Goal: Information Seeking & Learning: Learn about a topic

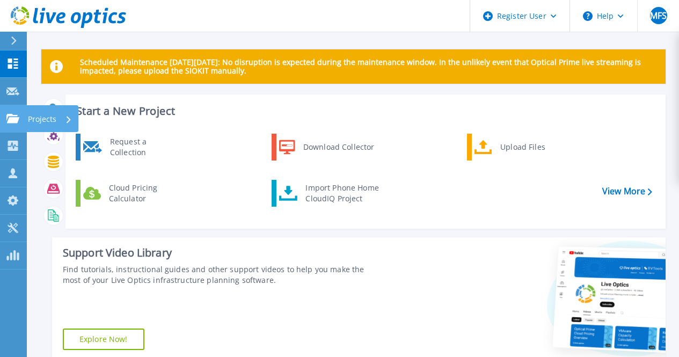
click at [13, 107] on link "Projects Projects" at bounding box center [13, 118] width 27 height 27
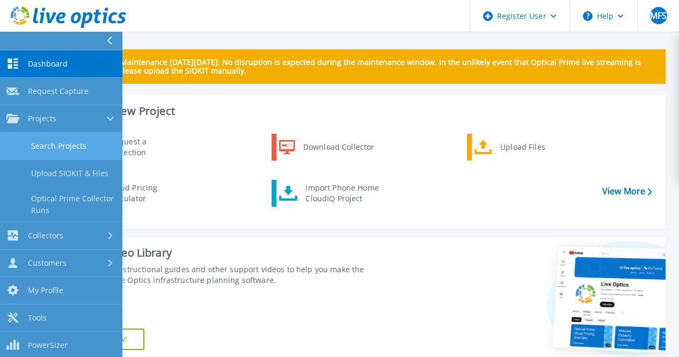
click at [62, 151] on link "Search Projects" at bounding box center [61, 146] width 122 height 27
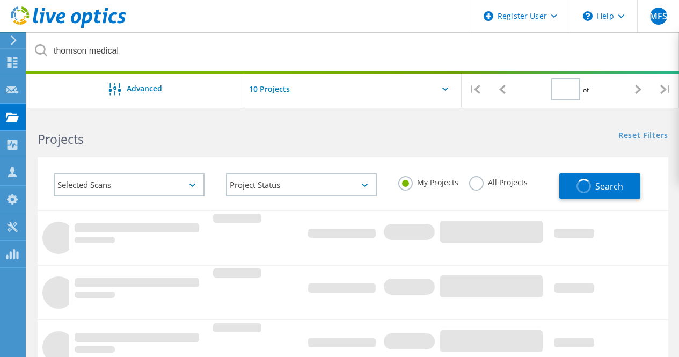
type input "1"
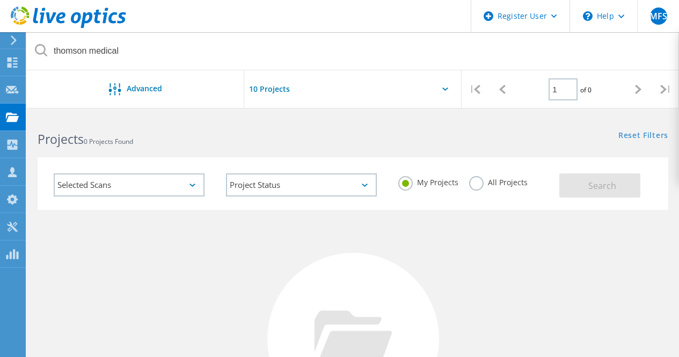
click at [481, 185] on label "All Projects" at bounding box center [498, 181] width 59 height 10
click at [0, 0] on input "All Projects" at bounding box center [0, 0] width 0 height 0
click at [612, 198] on div "Selected Scans Project Status In Progress Complete Published Anonymous Archived…" at bounding box center [353, 183] width 631 height 53
click at [607, 191] on span "Search" at bounding box center [602, 186] width 28 height 12
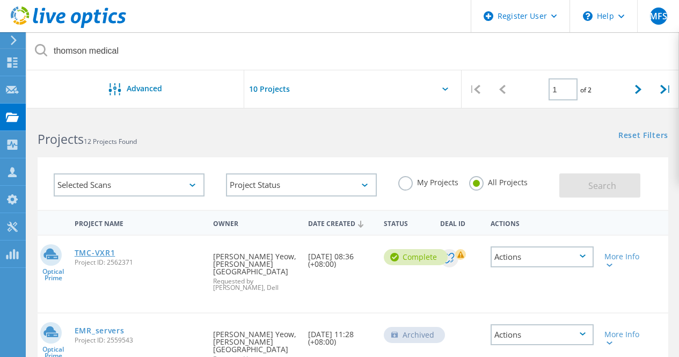
click at [86, 252] on link "TMC-VXR1" at bounding box center [95, 253] width 41 height 8
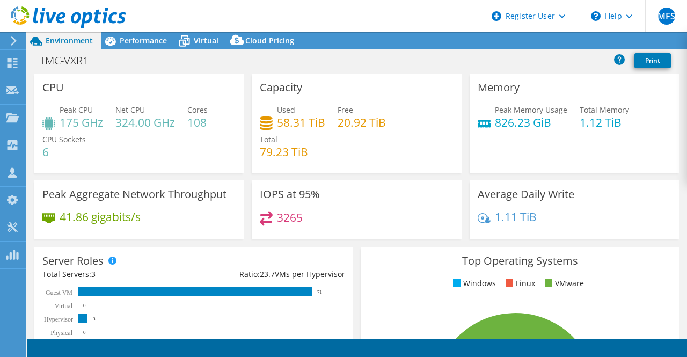
select select "USD"
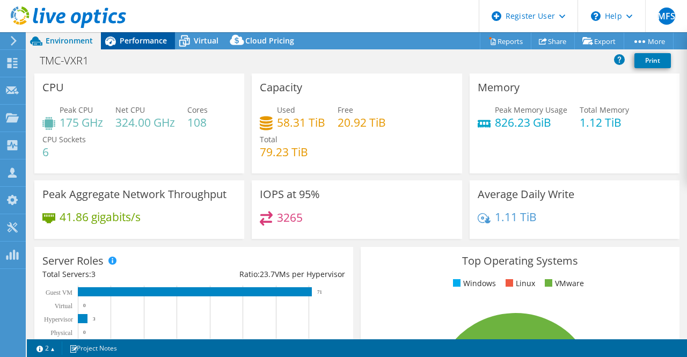
click at [139, 42] on span "Performance" at bounding box center [143, 40] width 47 height 10
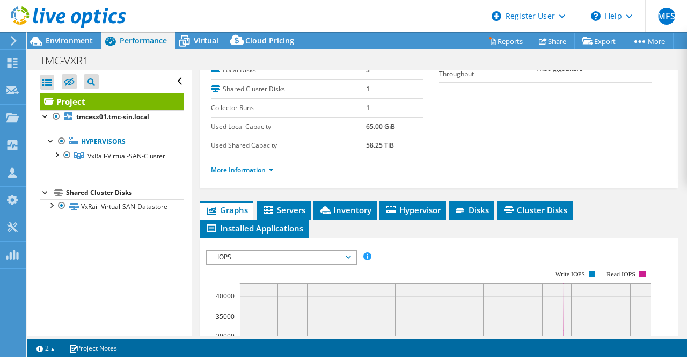
scroll to position [216, 0]
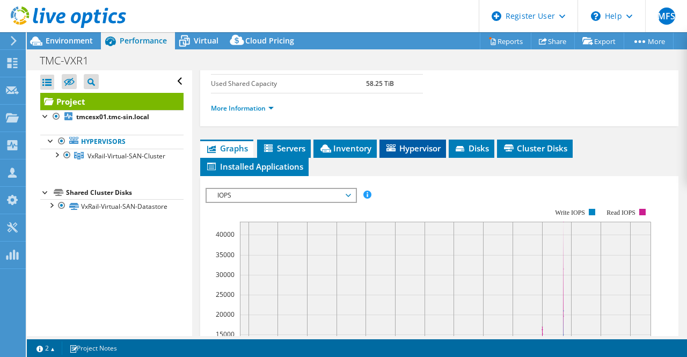
click at [397, 158] on li "Hypervisor" at bounding box center [413, 149] width 67 height 18
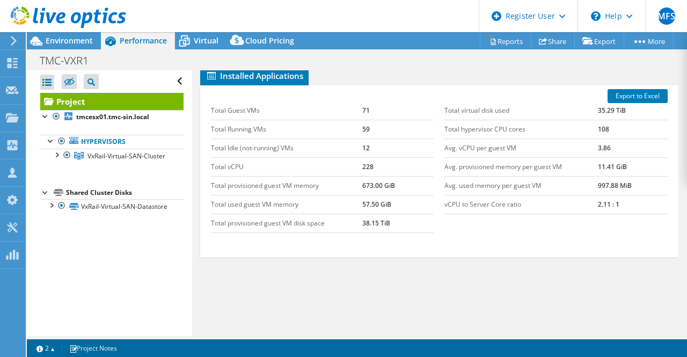
scroll to position [327, 0]
drag, startPoint x: 361, startPoint y: 221, endPoint x: 408, endPoint y: 220, distance: 47.2
click at [408, 220] on td "38.15 TiB" at bounding box center [397, 223] width 71 height 19
click at [331, 246] on div "Export to Excel Total Guest VMs 71 Total Running VMs 59 Total Idle (not-running…" at bounding box center [439, 171] width 479 height 172
click at [82, 45] on span "Environment" at bounding box center [69, 40] width 47 height 10
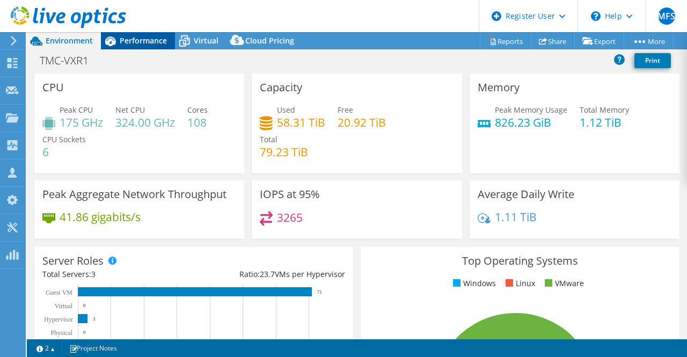
click at [140, 36] on span "Performance" at bounding box center [143, 40] width 47 height 10
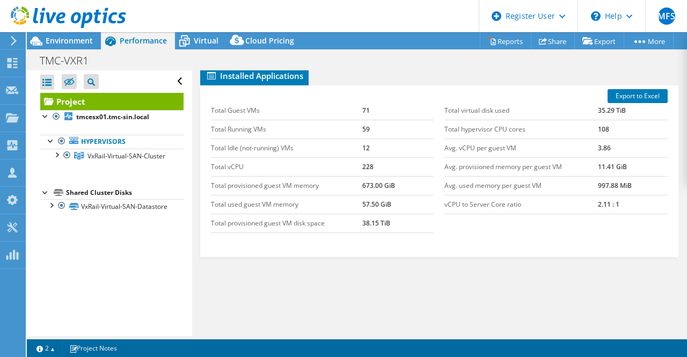
scroll to position [0, 0]
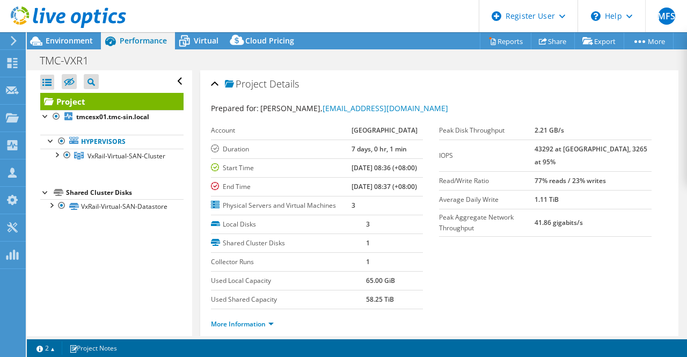
click at [74, 35] on div at bounding box center [63, 18] width 126 height 36
click at [74, 43] on span "Environment" at bounding box center [69, 40] width 47 height 10
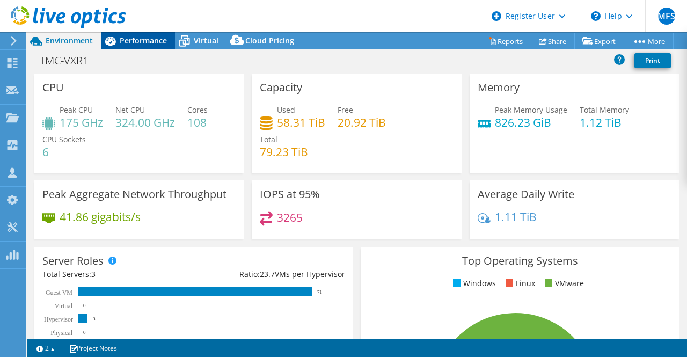
click at [133, 49] on div "Performance" at bounding box center [138, 40] width 74 height 17
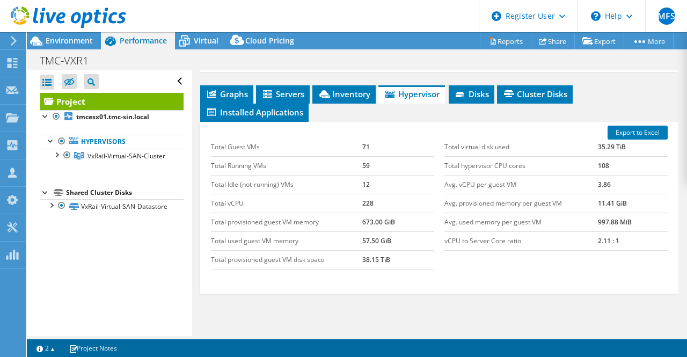
scroll to position [269, 0]
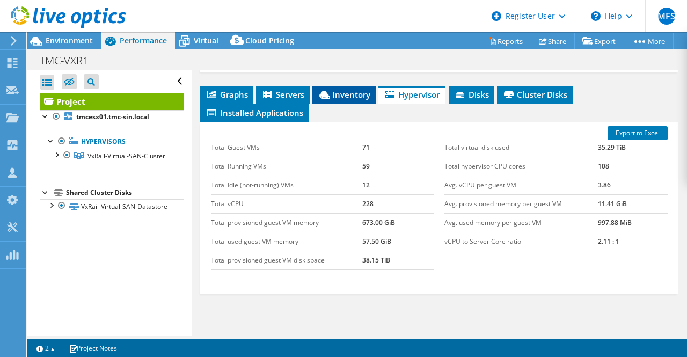
click at [345, 100] on span "Inventory" at bounding box center [344, 94] width 53 height 11
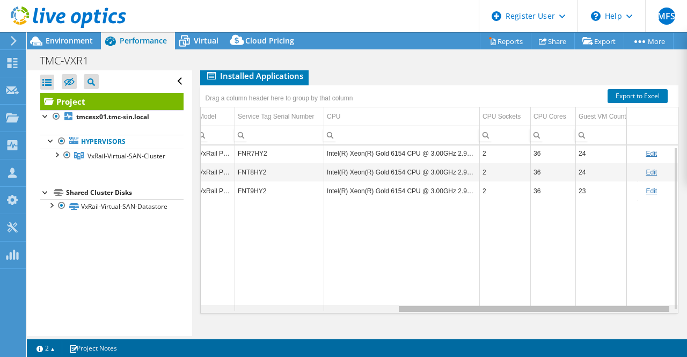
scroll to position [0, 339]
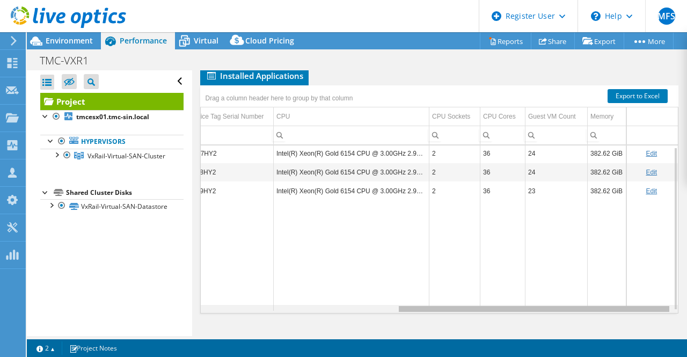
drag, startPoint x: 445, startPoint y: 311, endPoint x: 662, endPoint y: 311, distance: 217.4
click at [662, 311] on body "MFS Dell User [PERSON_NAME] Faizan S [EMAIL_ADDRESS][DOMAIN_NAME] Dell My Profi…" at bounding box center [343, 178] width 687 height 357
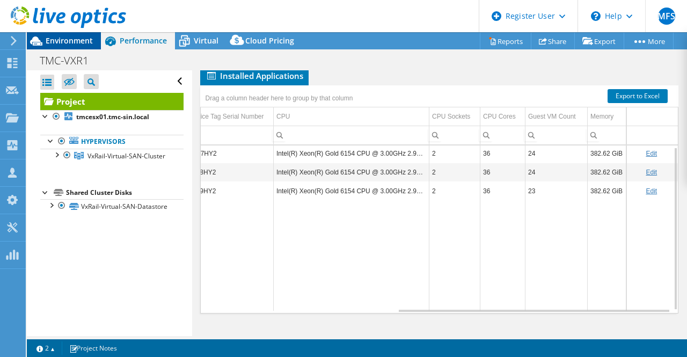
click at [57, 42] on span "Environment" at bounding box center [69, 40] width 47 height 10
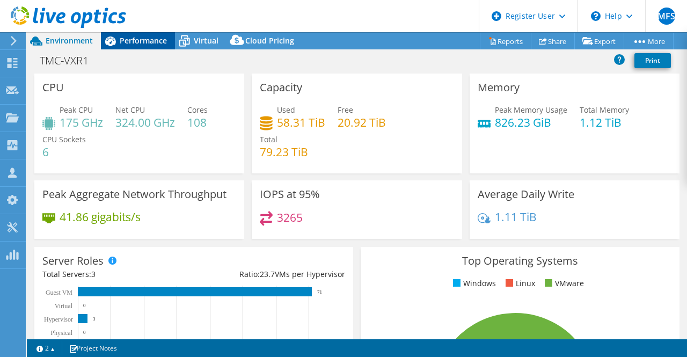
click at [127, 40] on span "Performance" at bounding box center [143, 40] width 47 height 10
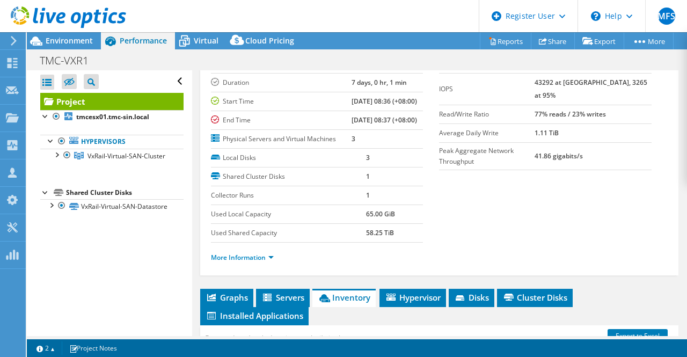
scroll to position [67, 0]
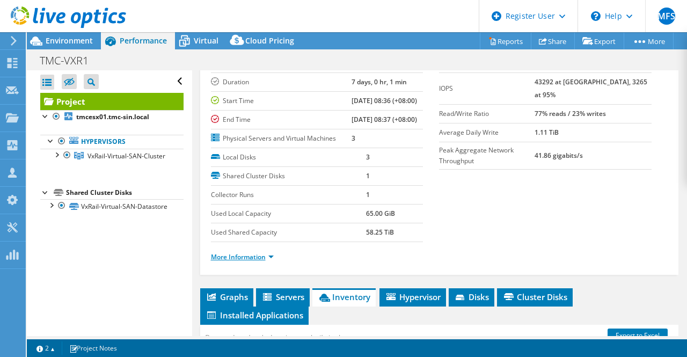
click at [265, 261] on link "More Information" at bounding box center [242, 256] width 63 height 9
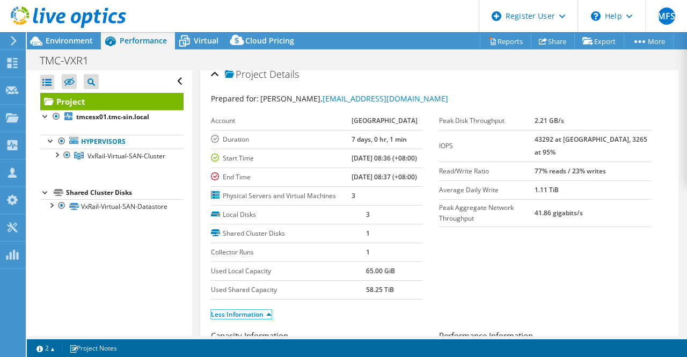
scroll to position [0, 0]
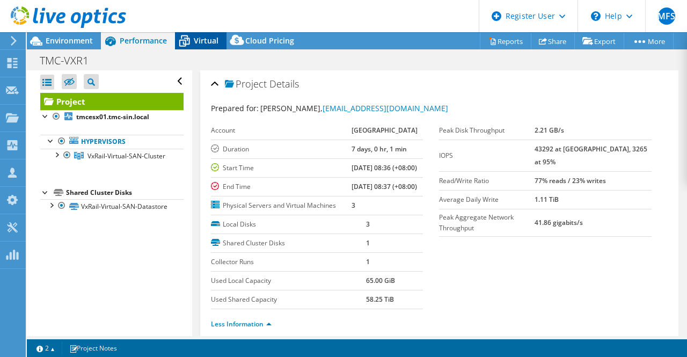
click at [212, 43] on span "Virtual" at bounding box center [206, 40] width 25 height 10
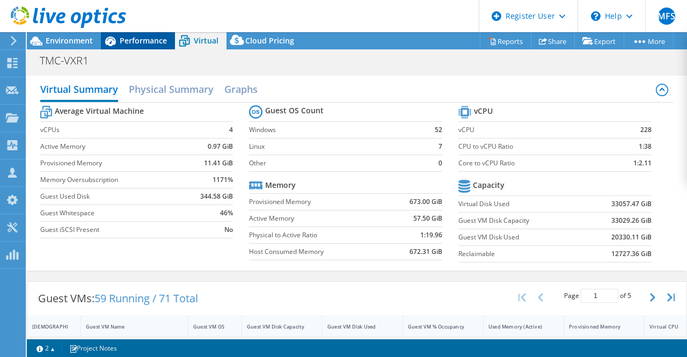
scroll to position [1, 0]
click at [134, 36] on span "Performance" at bounding box center [143, 40] width 47 height 10
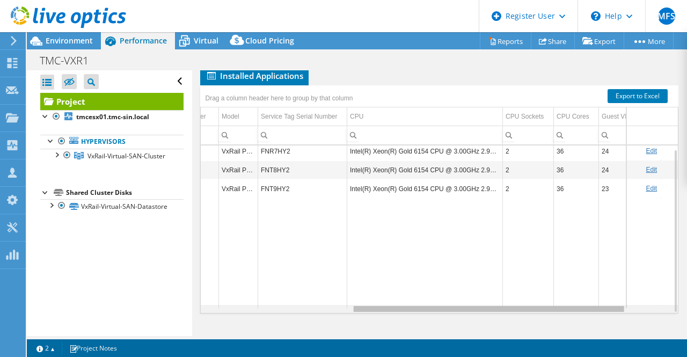
scroll to position [0, 250]
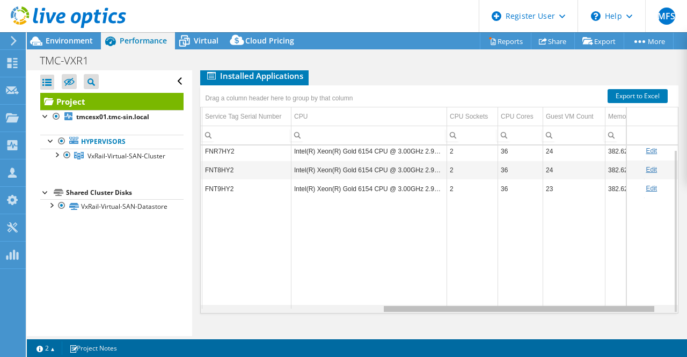
drag, startPoint x: 414, startPoint y: 308, endPoint x: 520, endPoint y: 294, distance: 106.1
click at [520, 294] on body "MFS Dell User [PERSON_NAME] Faizan S [EMAIL_ADDRESS][DOMAIN_NAME] Dell My Profi…" at bounding box center [343, 178] width 687 height 357
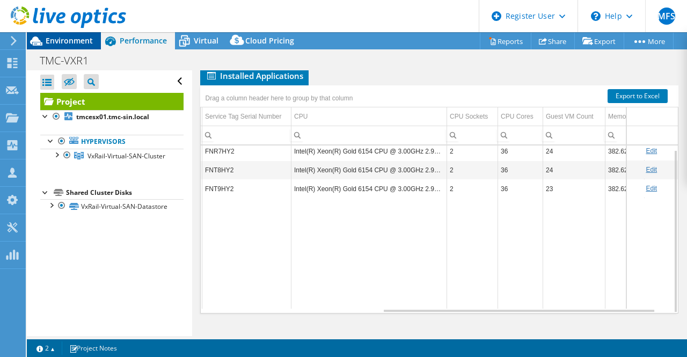
click at [68, 44] on span "Environment" at bounding box center [69, 40] width 47 height 10
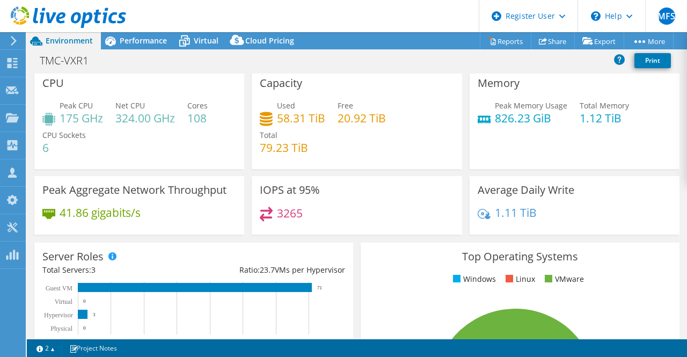
scroll to position [0, 0]
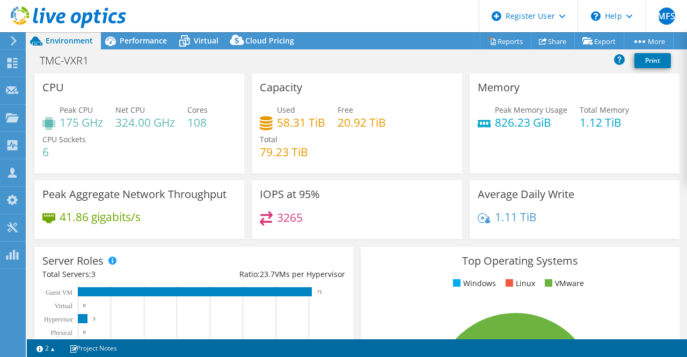
click at [302, 223] on div "3265" at bounding box center [357, 222] width 194 height 23
